Goal: Find specific page/section: Find specific page/section

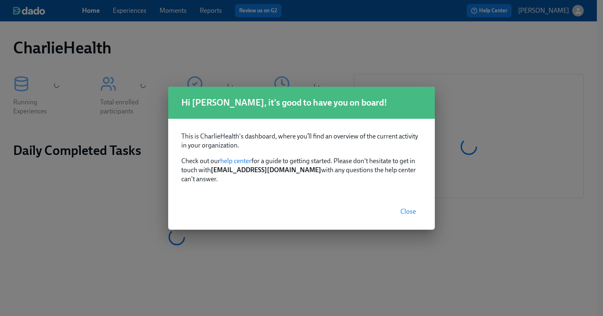
click at [406, 207] on span "Close" at bounding box center [409, 211] width 16 height 8
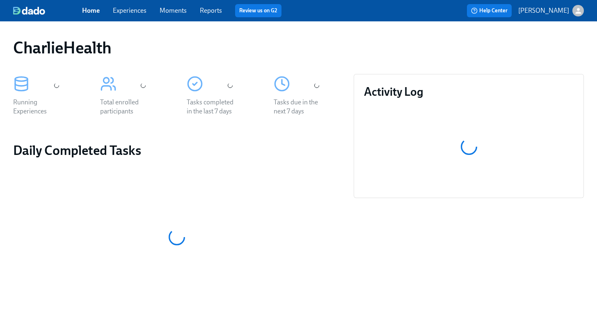
click at [136, 11] on link "Experiences" at bounding box center [130, 11] width 34 height 8
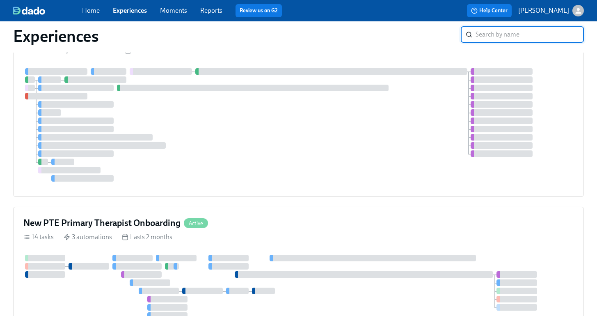
scroll to position [181, 0]
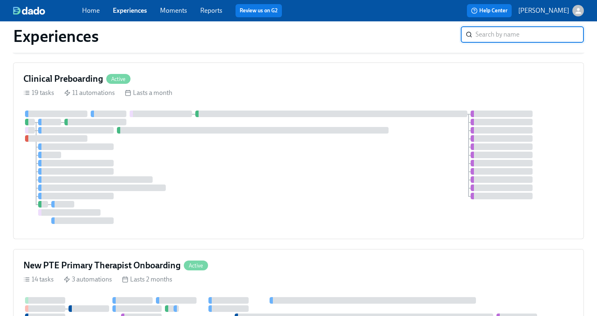
click at [266, 194] on div at bounding box center [298, 166] width 550 height 113
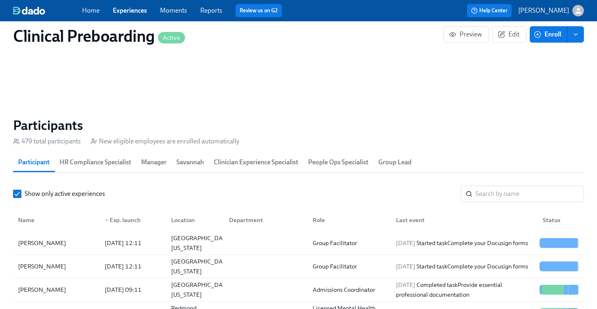
scroll to position [0, 9537]
click at [522, 195] on input "search" at bounding box center [530, 194] width 108 height 16
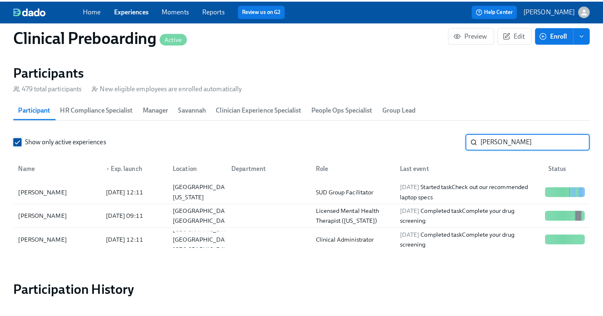
scroll to position [874, 0]
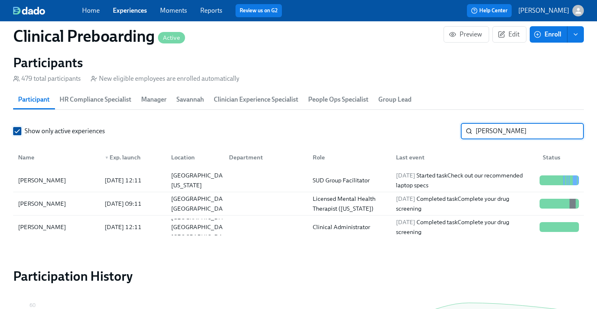
type input "[PERSON_NAME]"
click at [72, 195] on div "[PERSON_NAME] [DATE] 09:11 [GEOGRAPHIC_DATA], MT Licensed Mental Health Therapi…" at bounding box center [298, 203] width 571 height 23
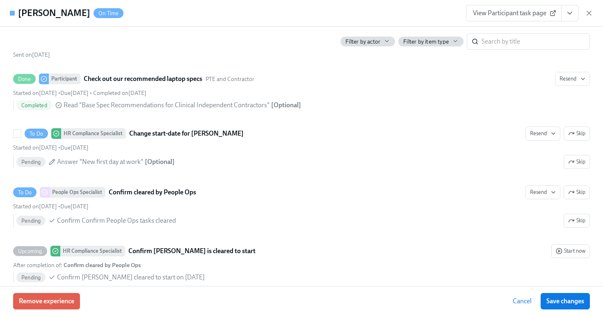
scroll to position [1639, 0]
